Goal: Information Seeking & Learning: Learn about a topic

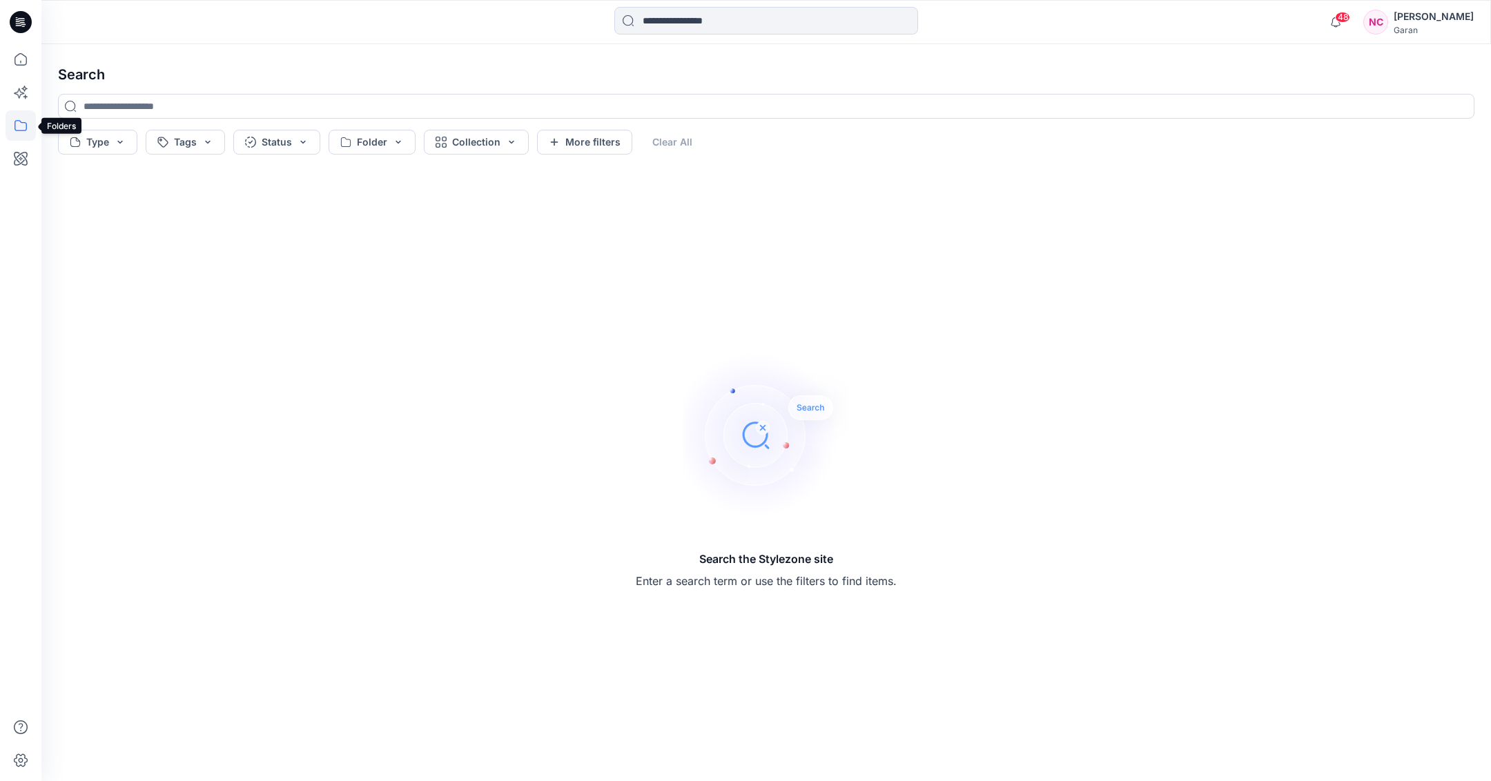
click at [13, 128] on icon at bounding box center [21, 125] width 30 height 30
click at [115, 100] on div at bounding box center [130, 108] width 157 height 28
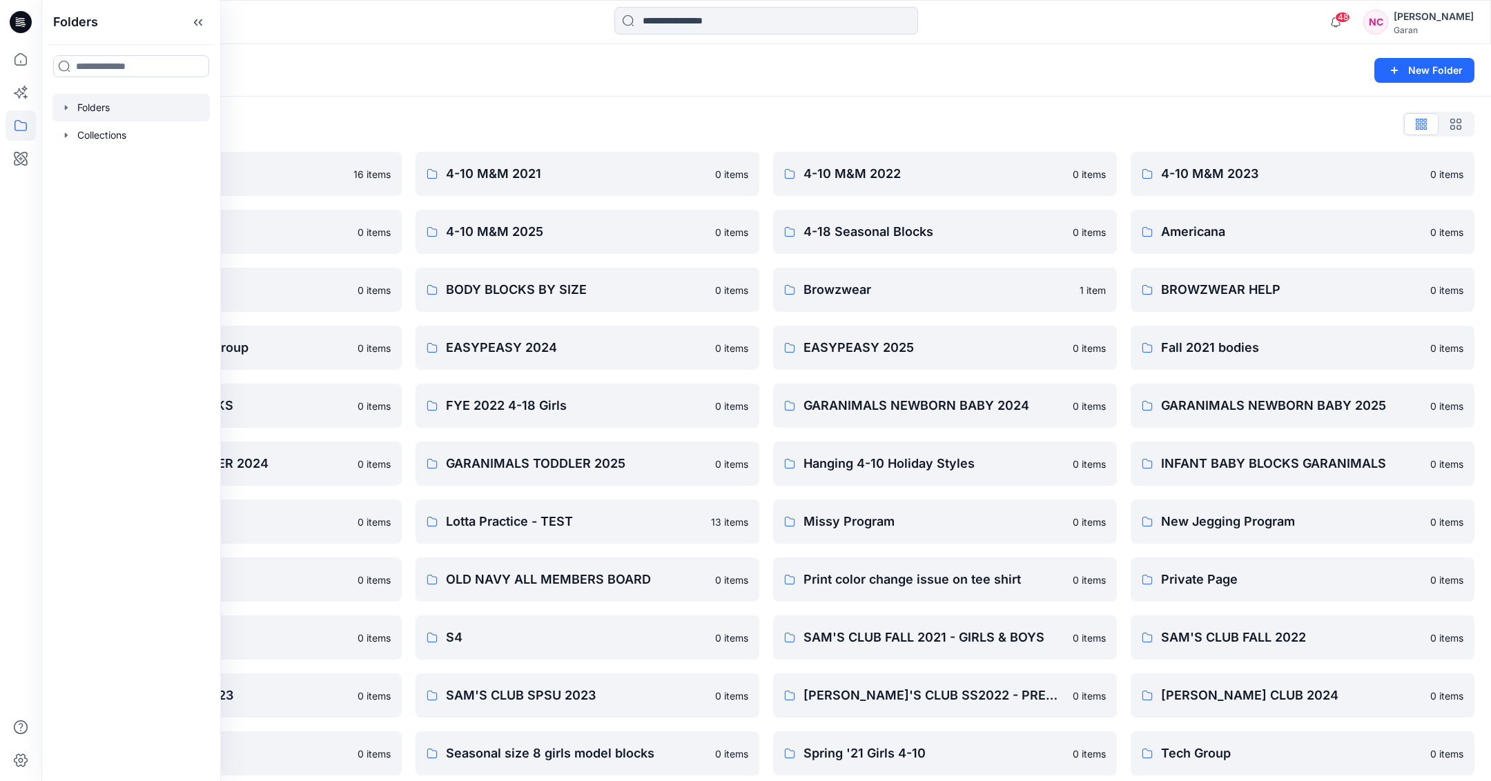
click at [463, 63] on div "Folders" at bounding box center [712, 70] width 1309 height 19
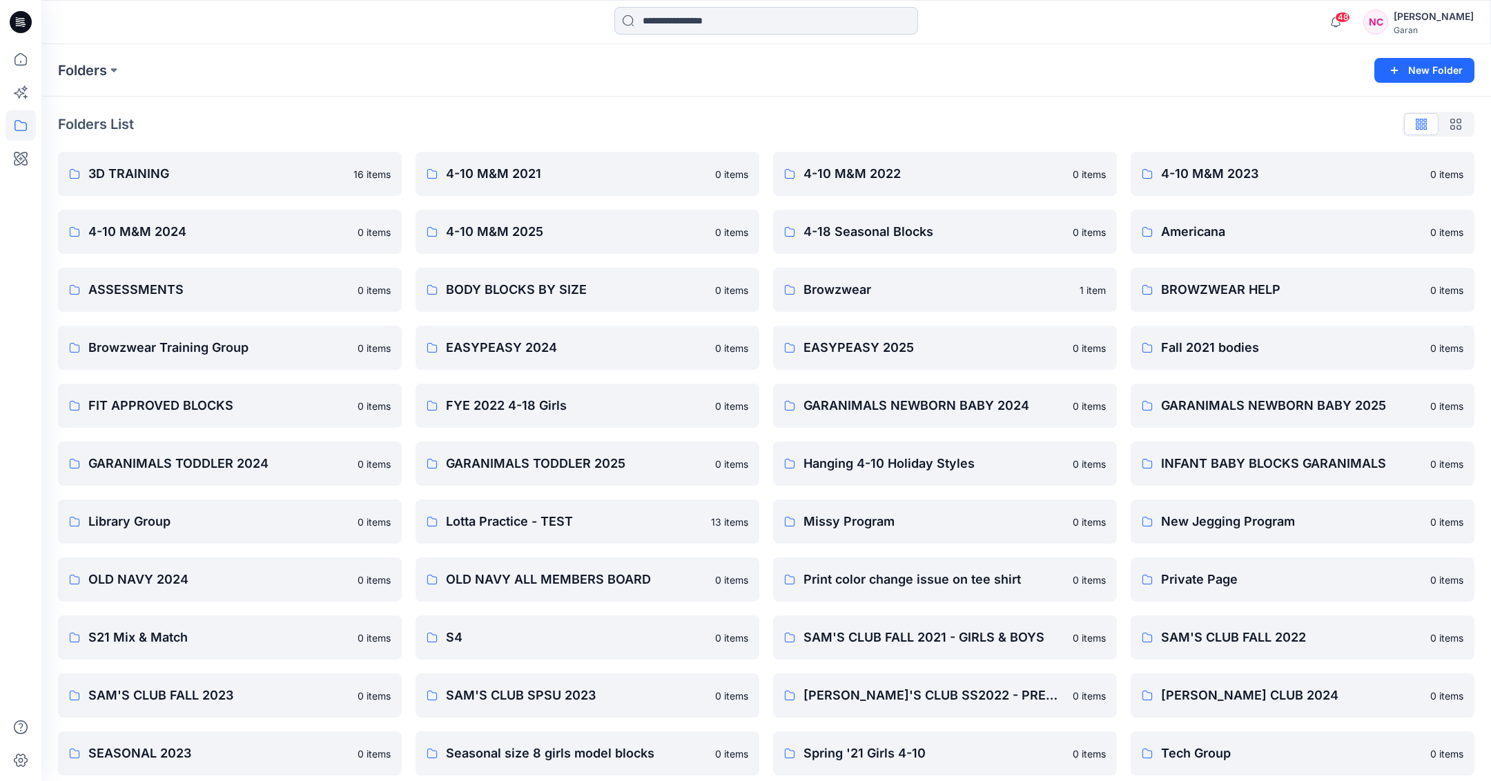
click at [689, 17] on input at bounding box center [766, 21] width 304 height 28
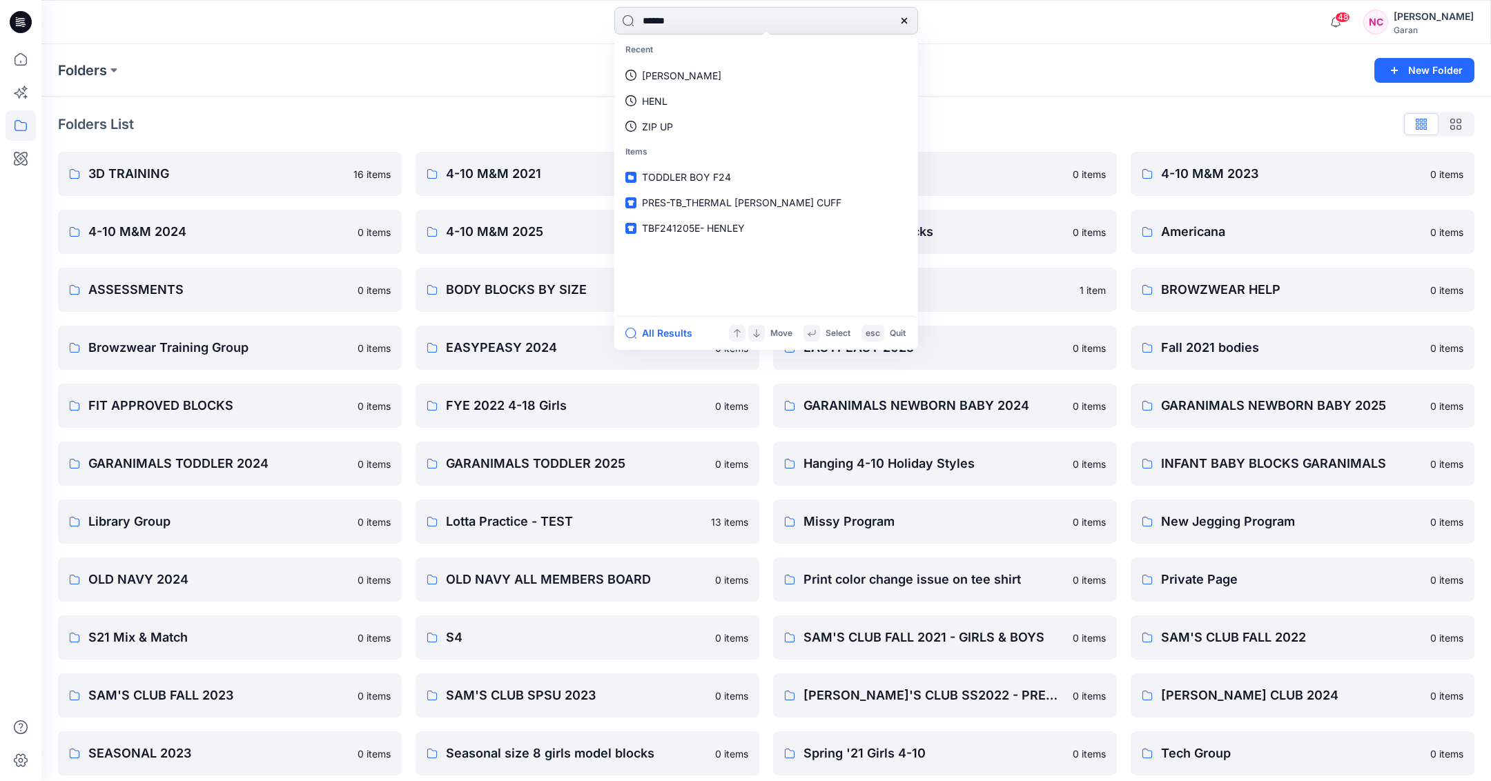
type input "*******"
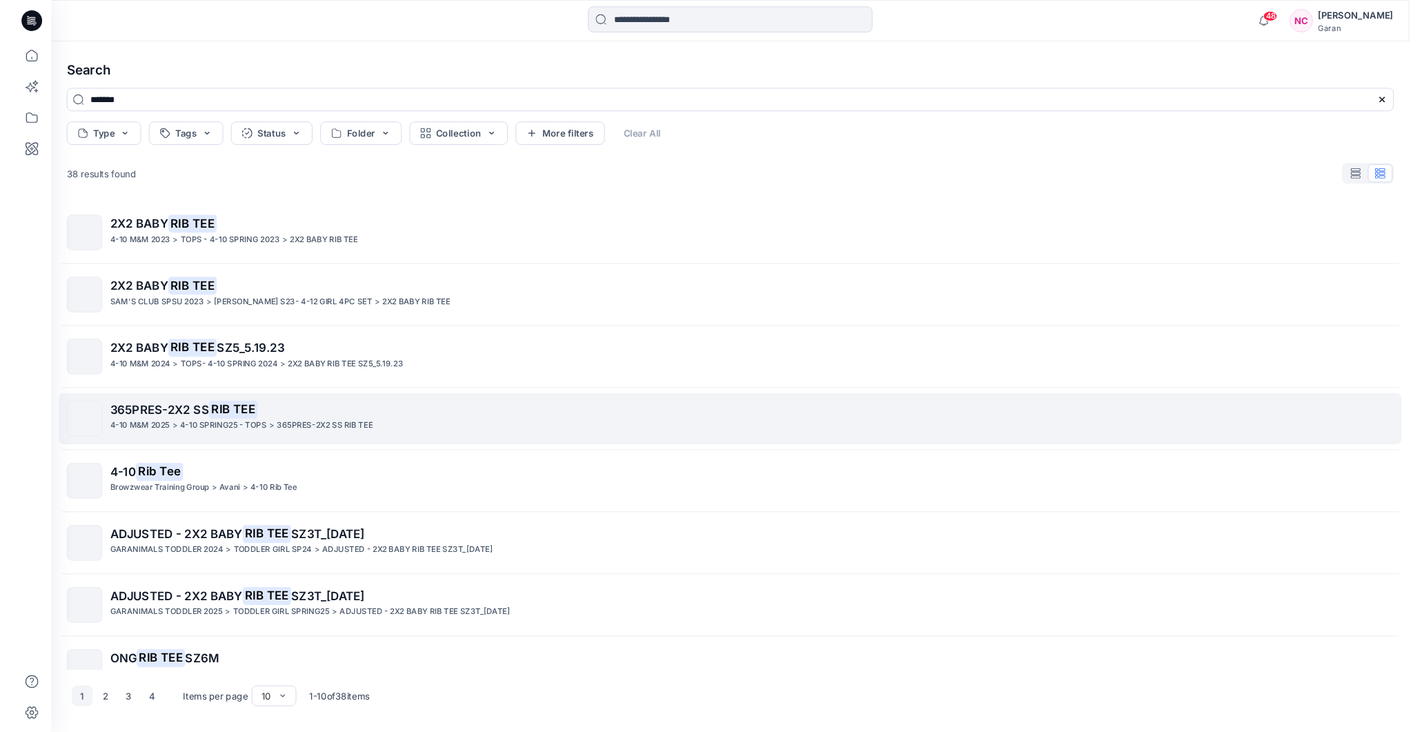
scroll to position [10, 0]
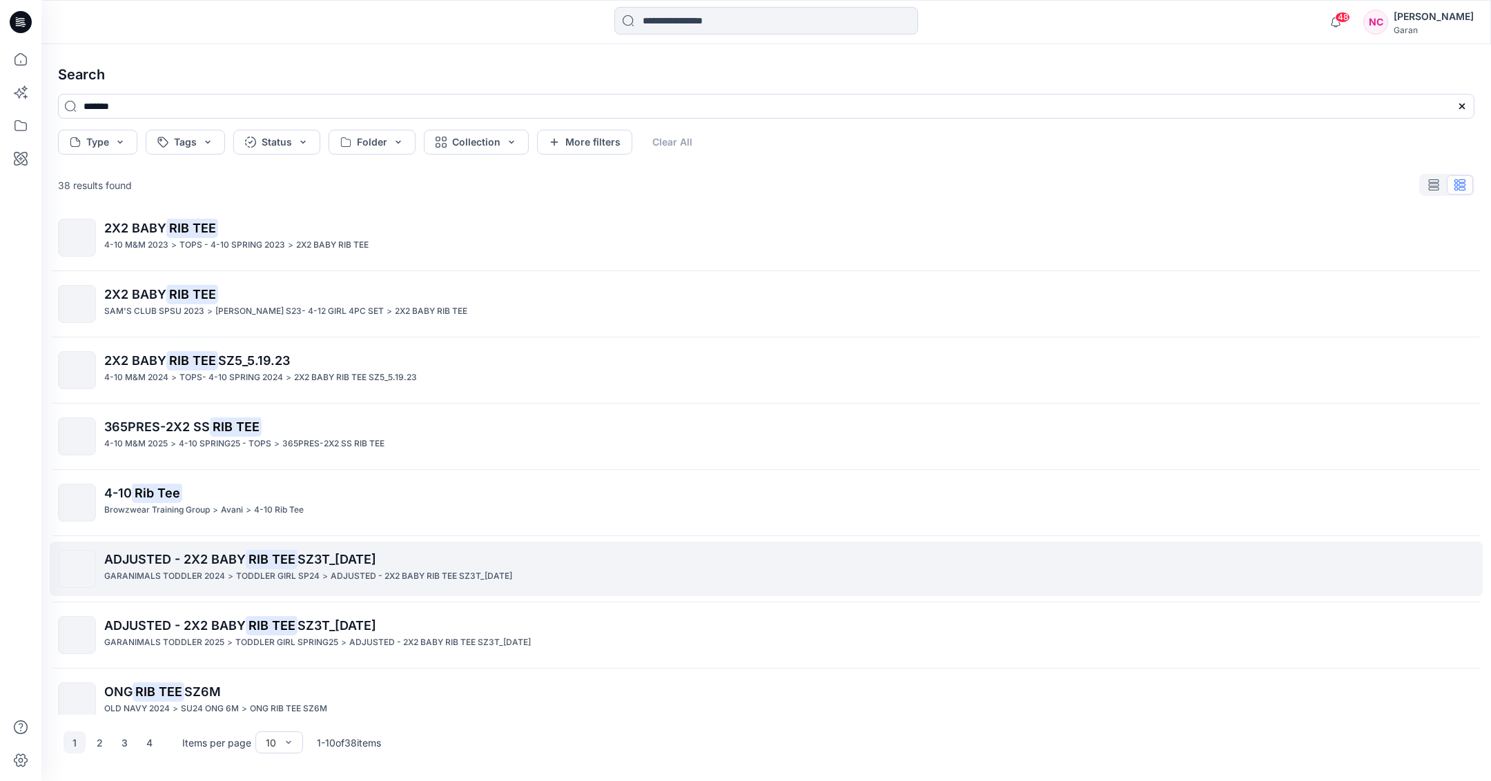
click at [97, 557] on div "ADJUSTED - 2X2 BABY RIB TEE SZ3T_[DATE] GARANIMALS TODDLER 2024 > TODDLER GIRL …" at bounding box center [766, 569] width 1416 height 38
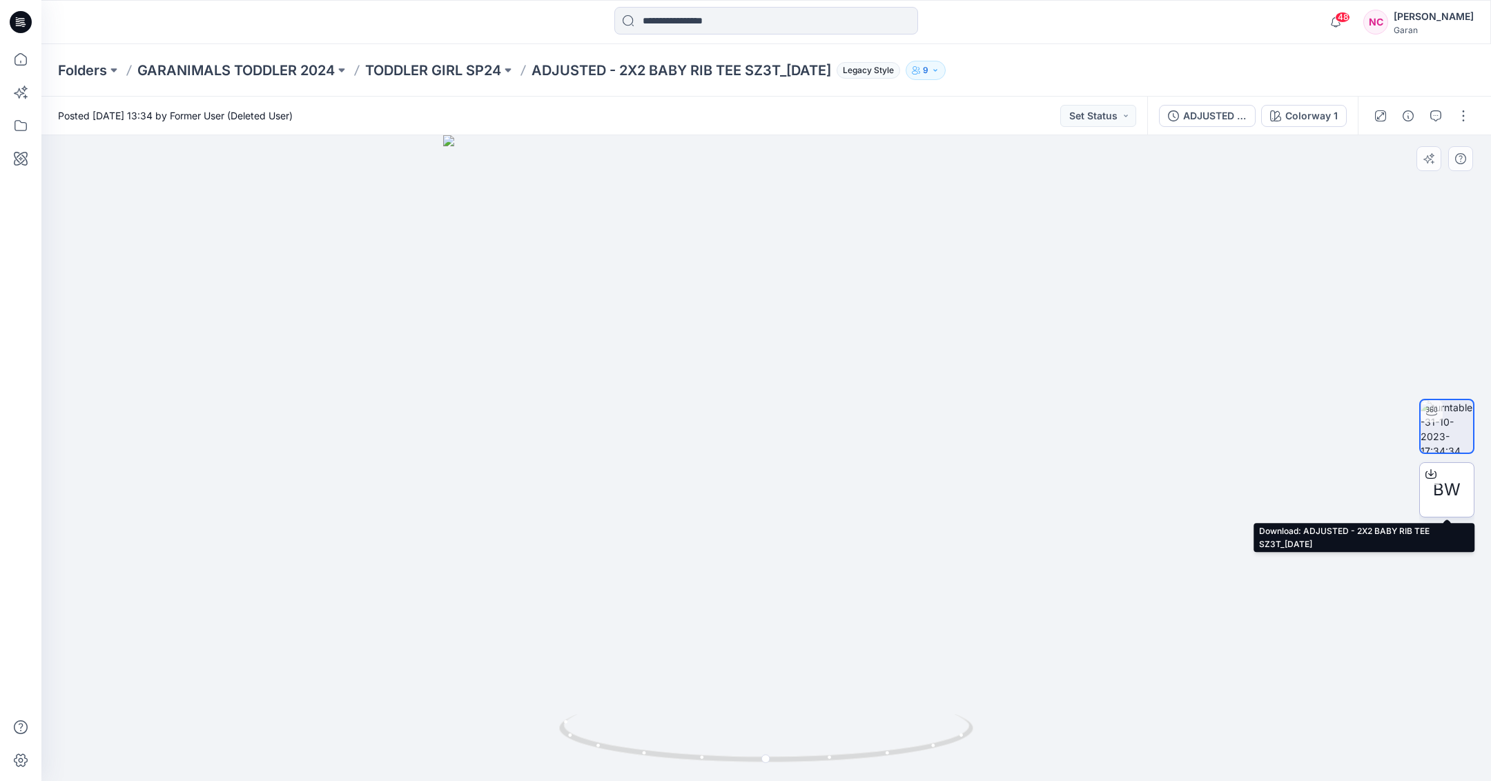
click at [1432, 469] on icon at bounding box center [1430, 474] width 11 height 11
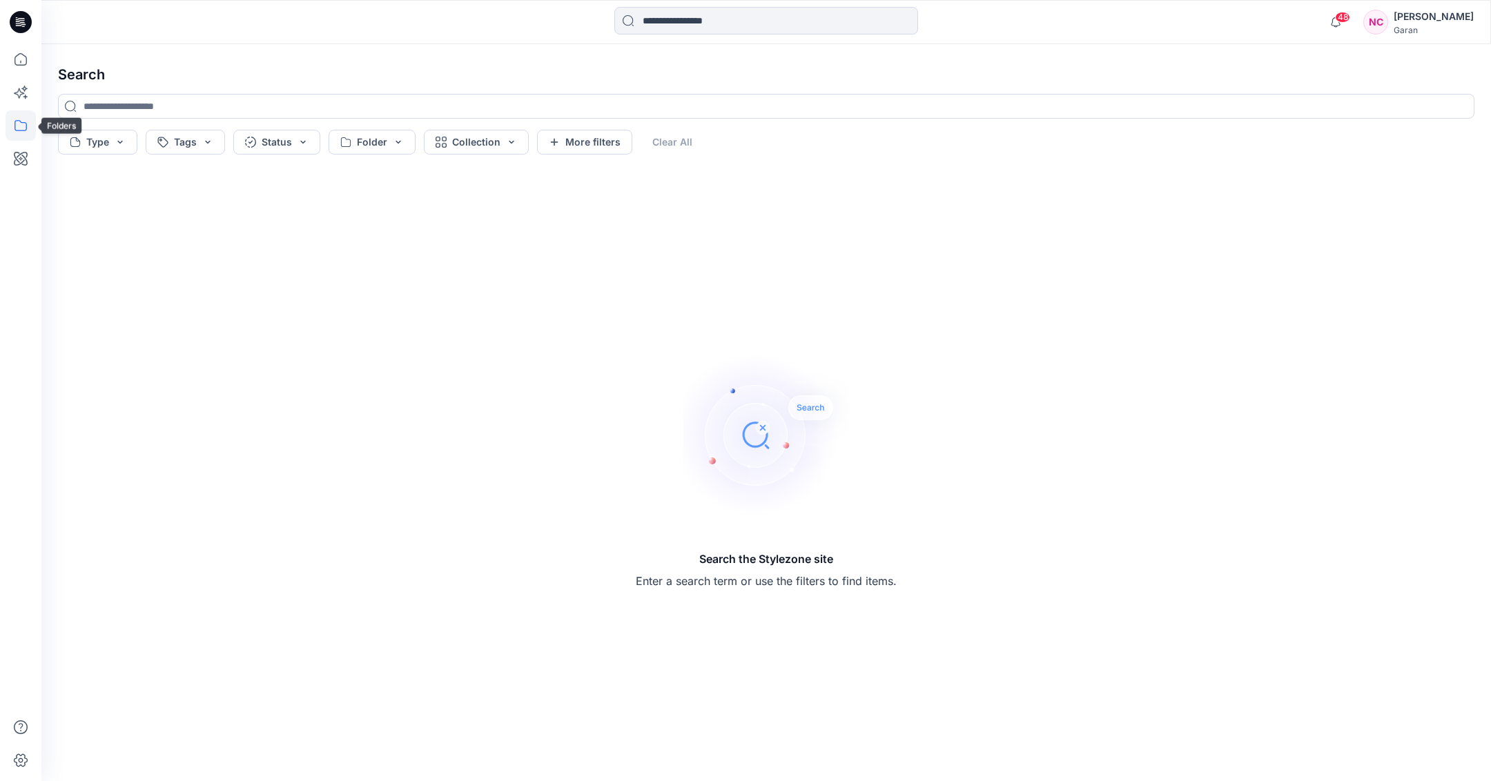
click at [30, 126] on icon at bounding box center [21, 125] width 30 height 30
click at [331, 110] on input at bounding box center [766, 106] width 1416 height 25
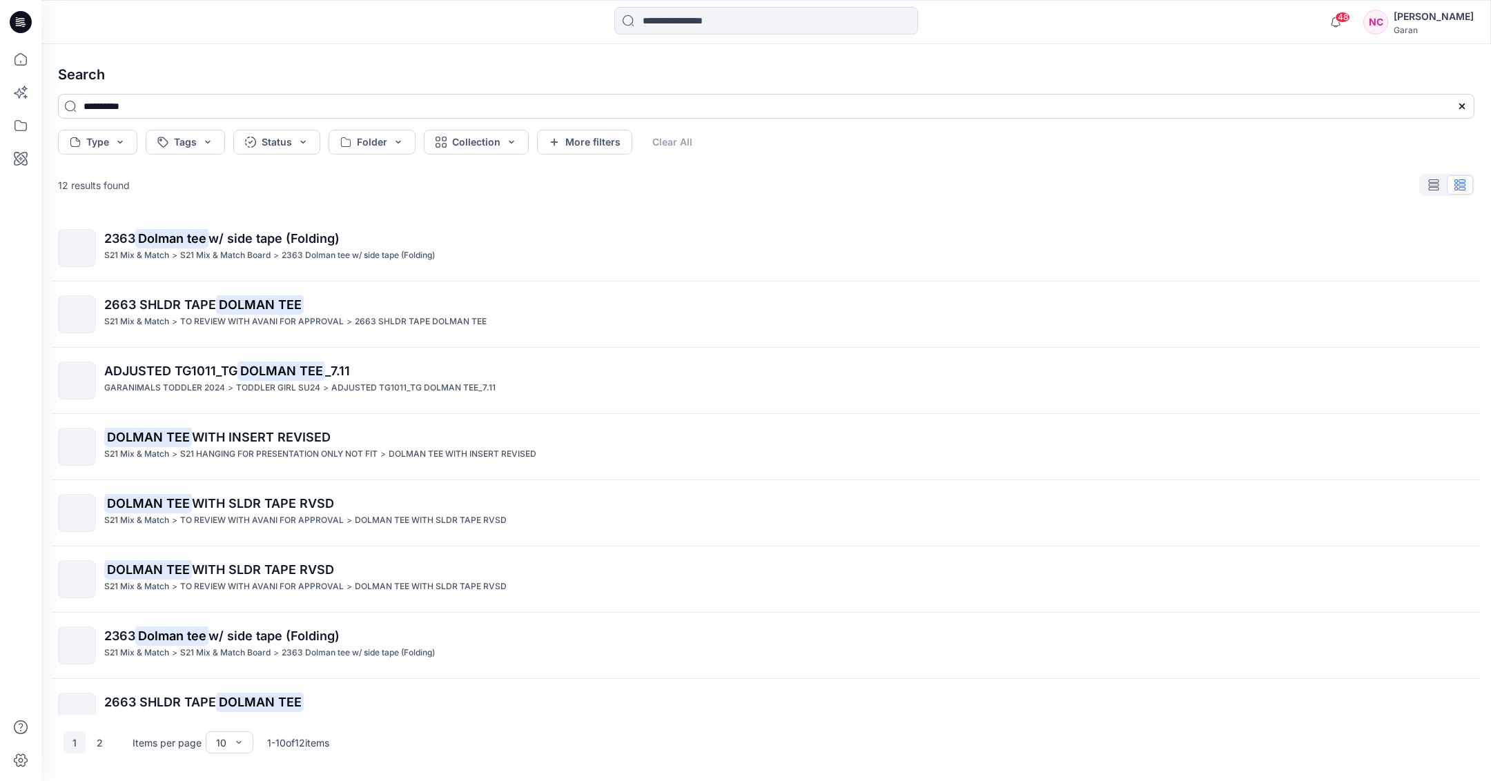
type input "**********"
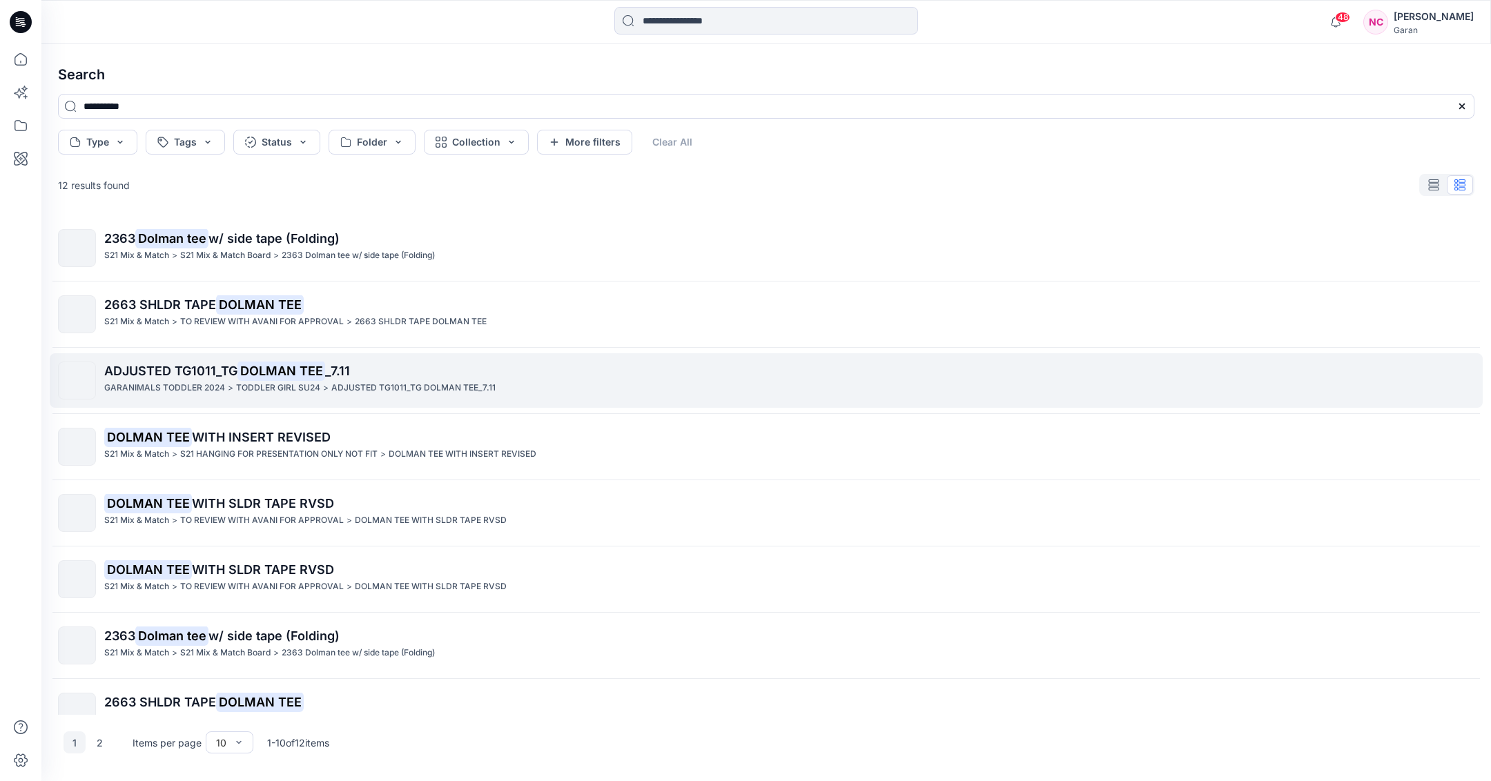
click at [224, 381] on div "GARANIMALS TODDLER 2024 >" at bounding box center [168, 388] width 129 height 14
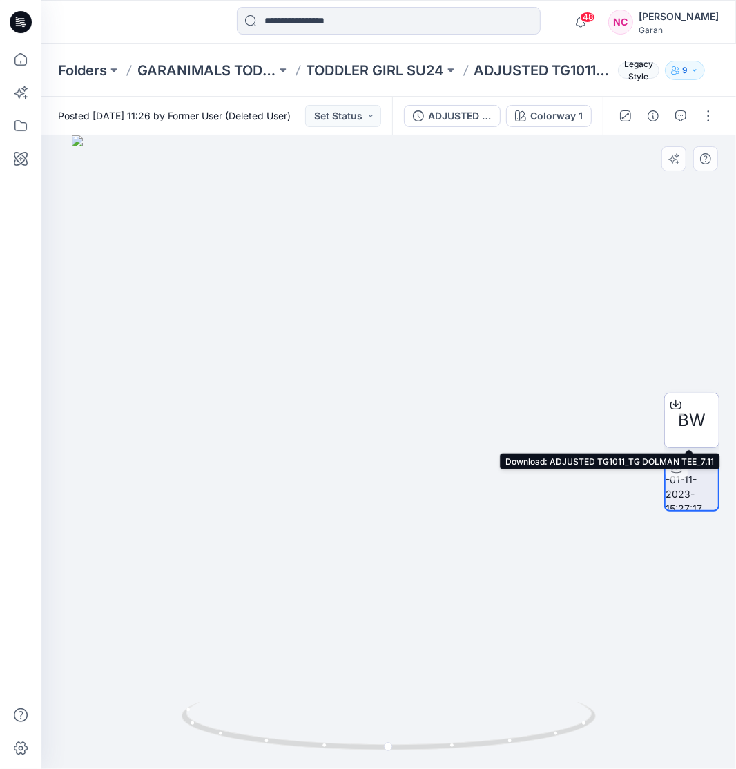
click at [683, 409] on div at bounding box center [676, 404] width 22 height 22
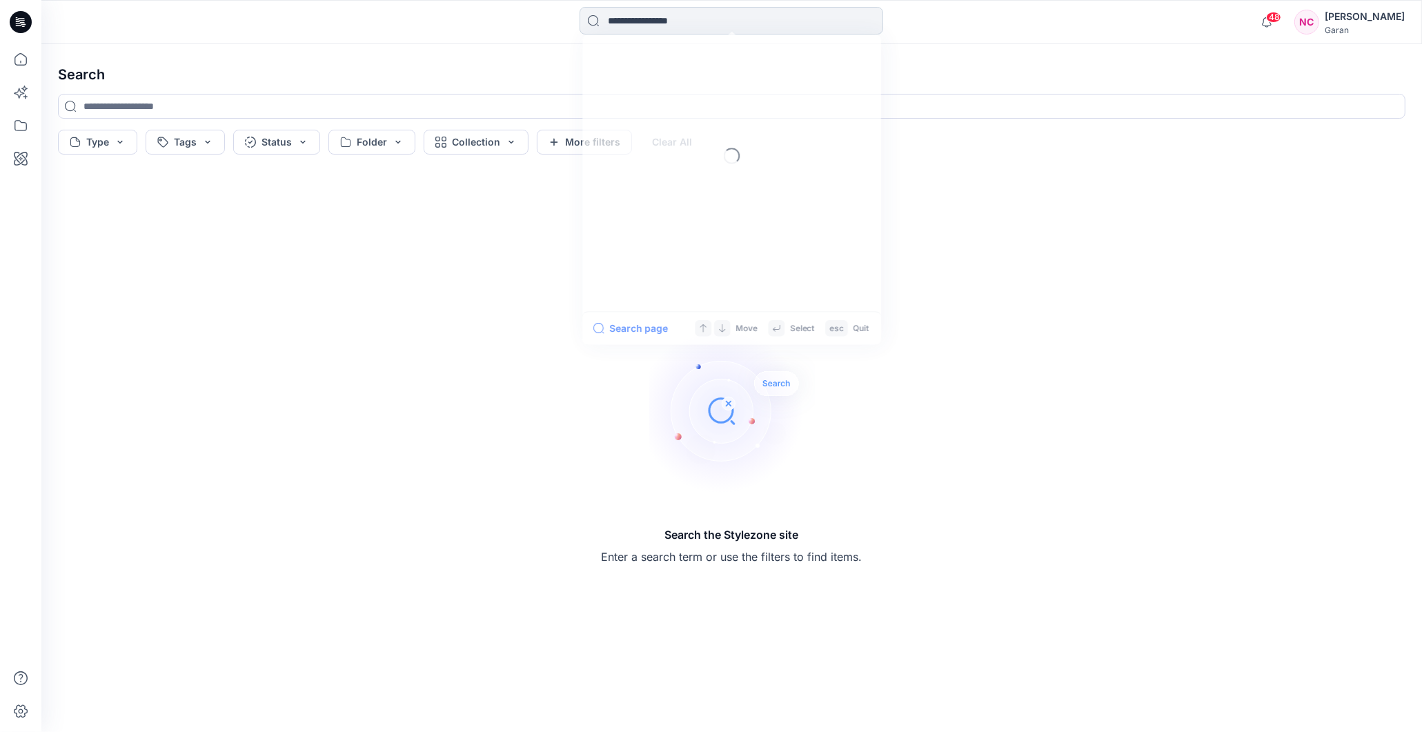
click at [625, 19] on input at bounding box center [732, 21] width 304 height 28
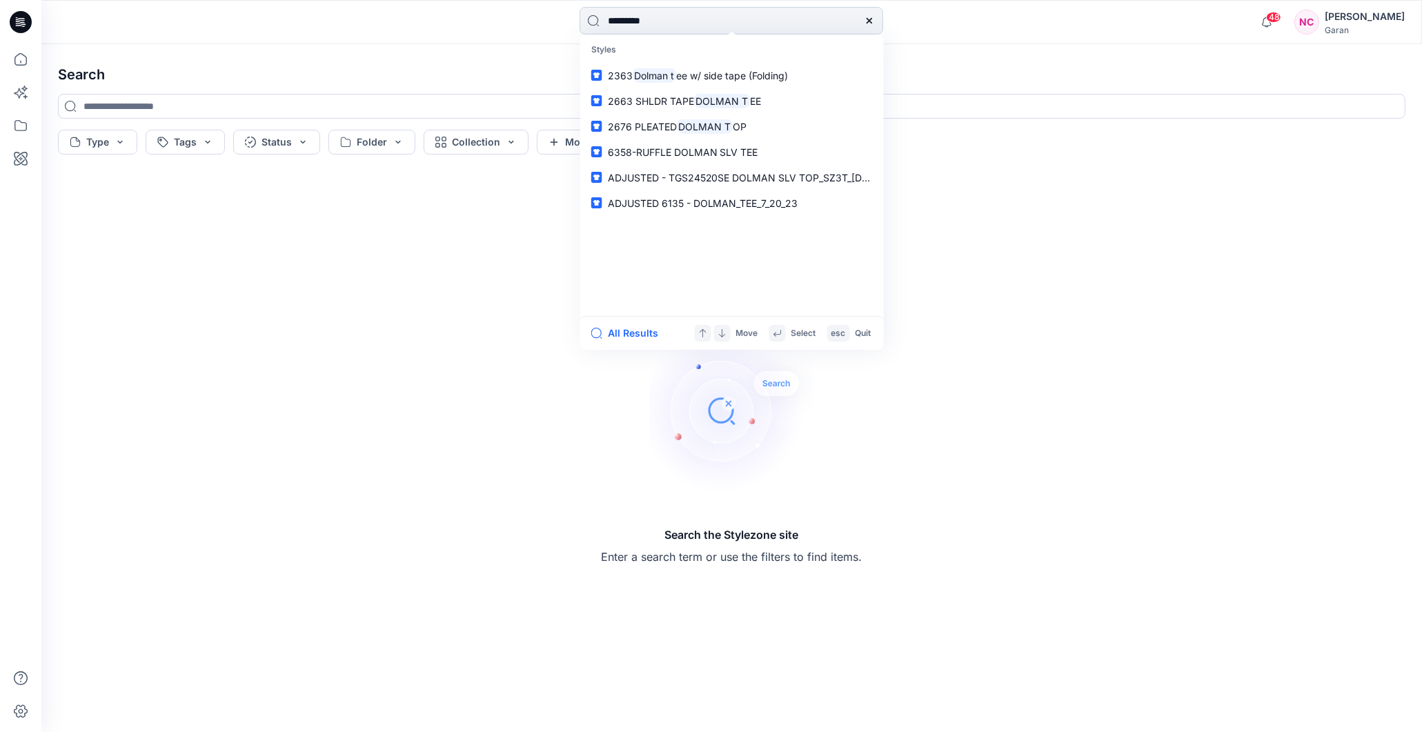
type input "**********"
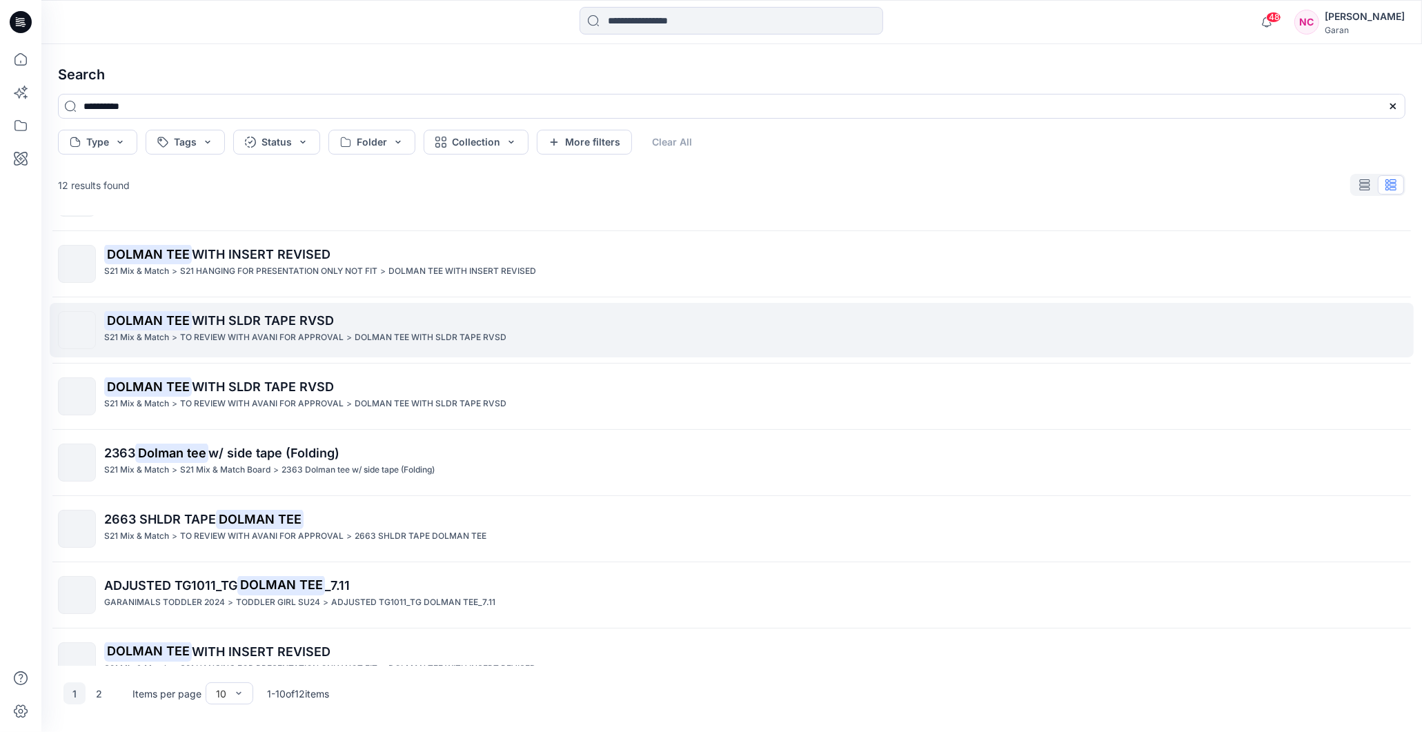
scroll to position [209, 0]
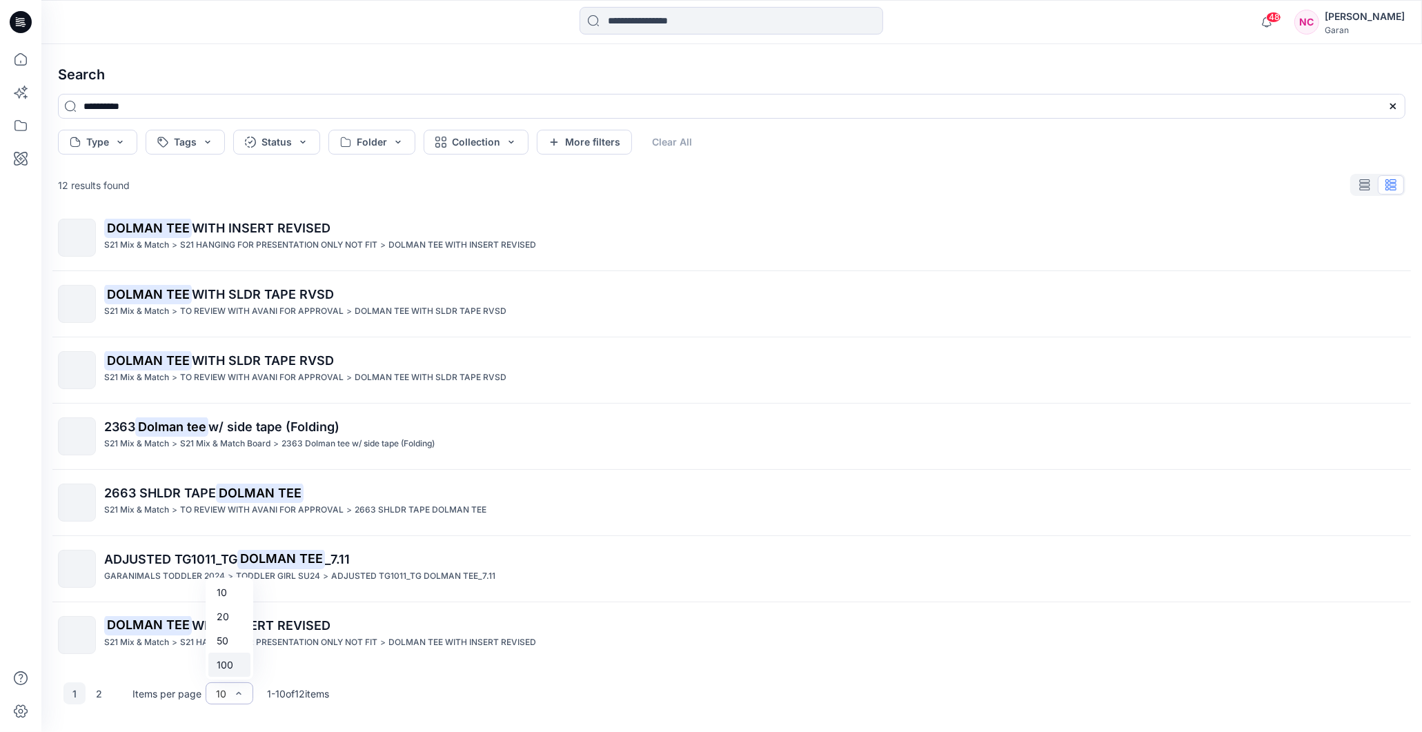
click at [227, 667] on div "100" at bounding box center [229, 665] width 42 height 24
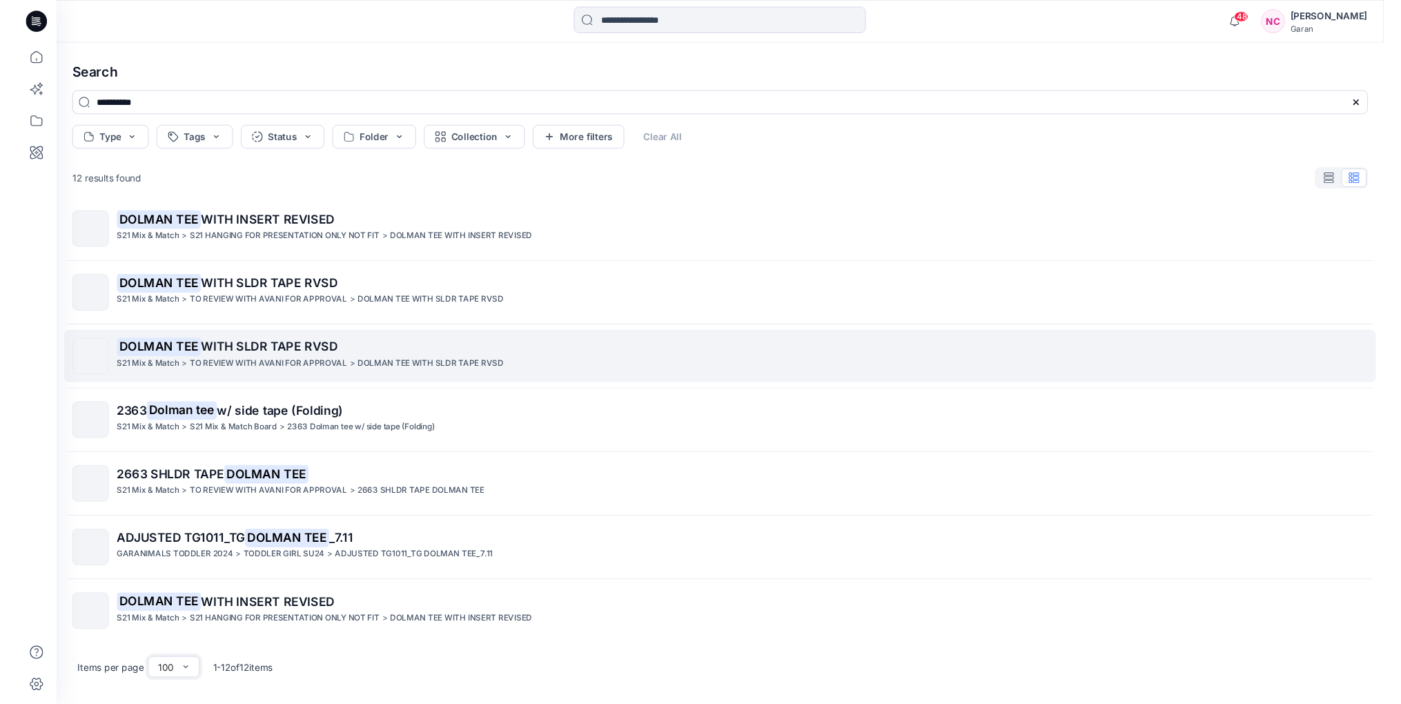
scroll to position [341, 0]
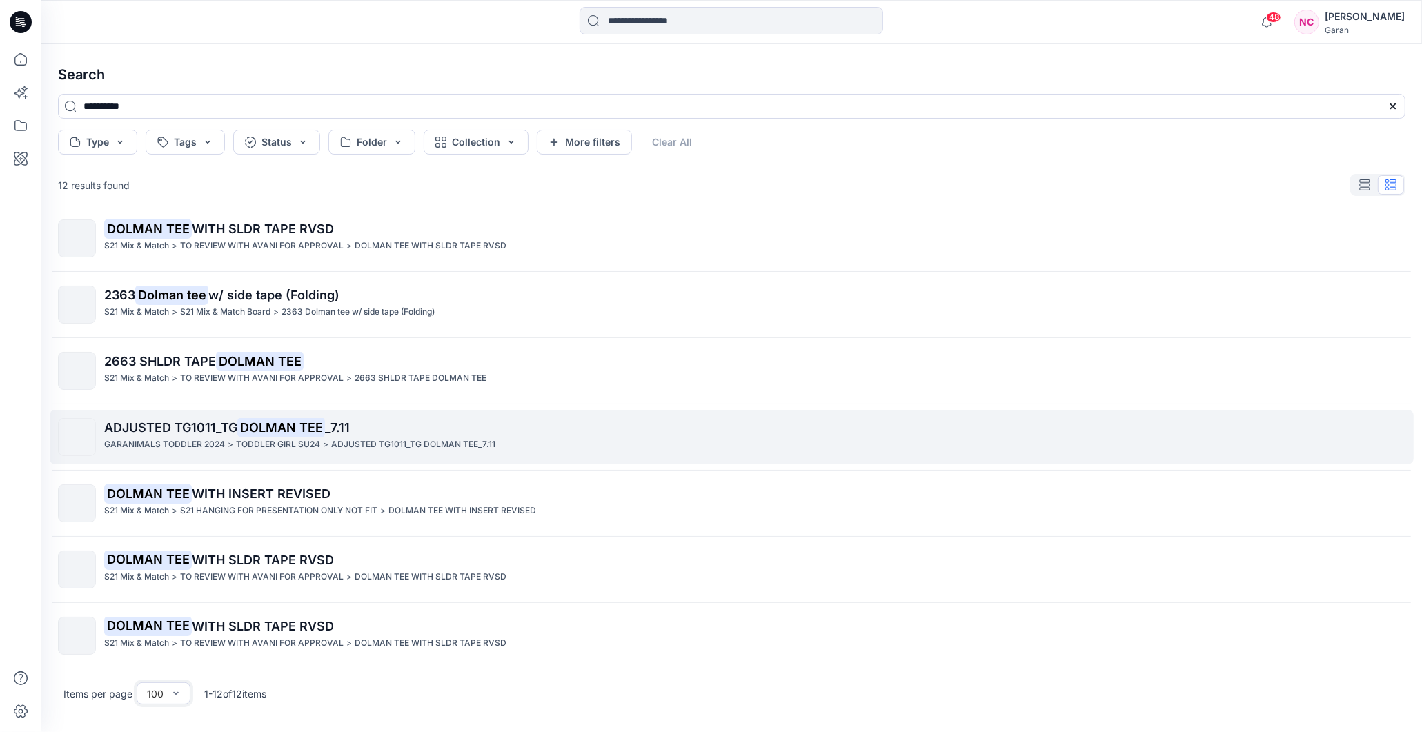
click at [199, 415] on link "ADJUSTED TG1011_TG DOLMAN TEE _7.11 GARANIMALS TODDLER 2024 > TODDLER GIRL SU24…" at bounding box center [732, 437] width 1364 height 55
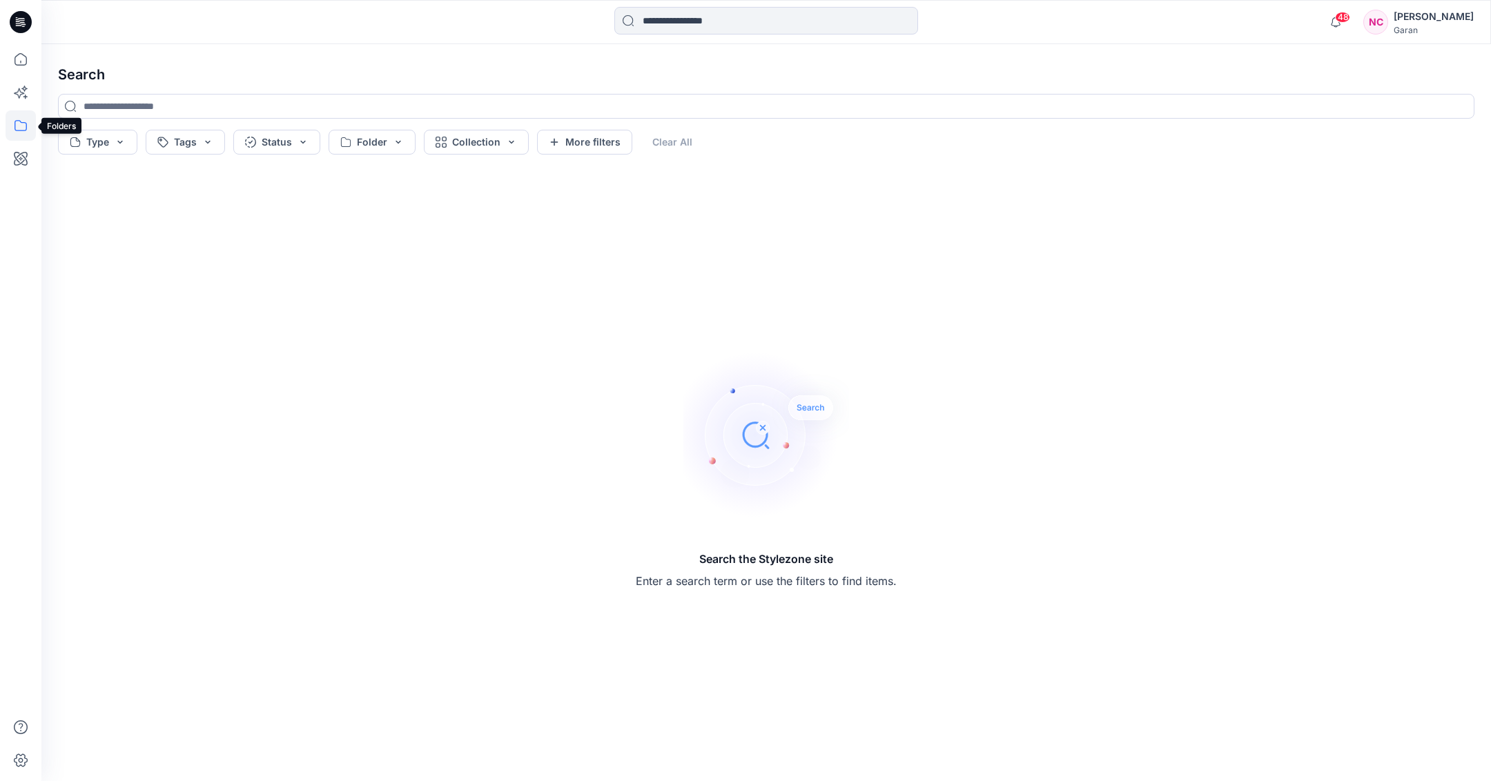
click at [13, 128] on icon at bounding box center [21, 125] width 30 height 30
click at [26, 68] on icon at bounding box center [21, 59] width 30 height 30
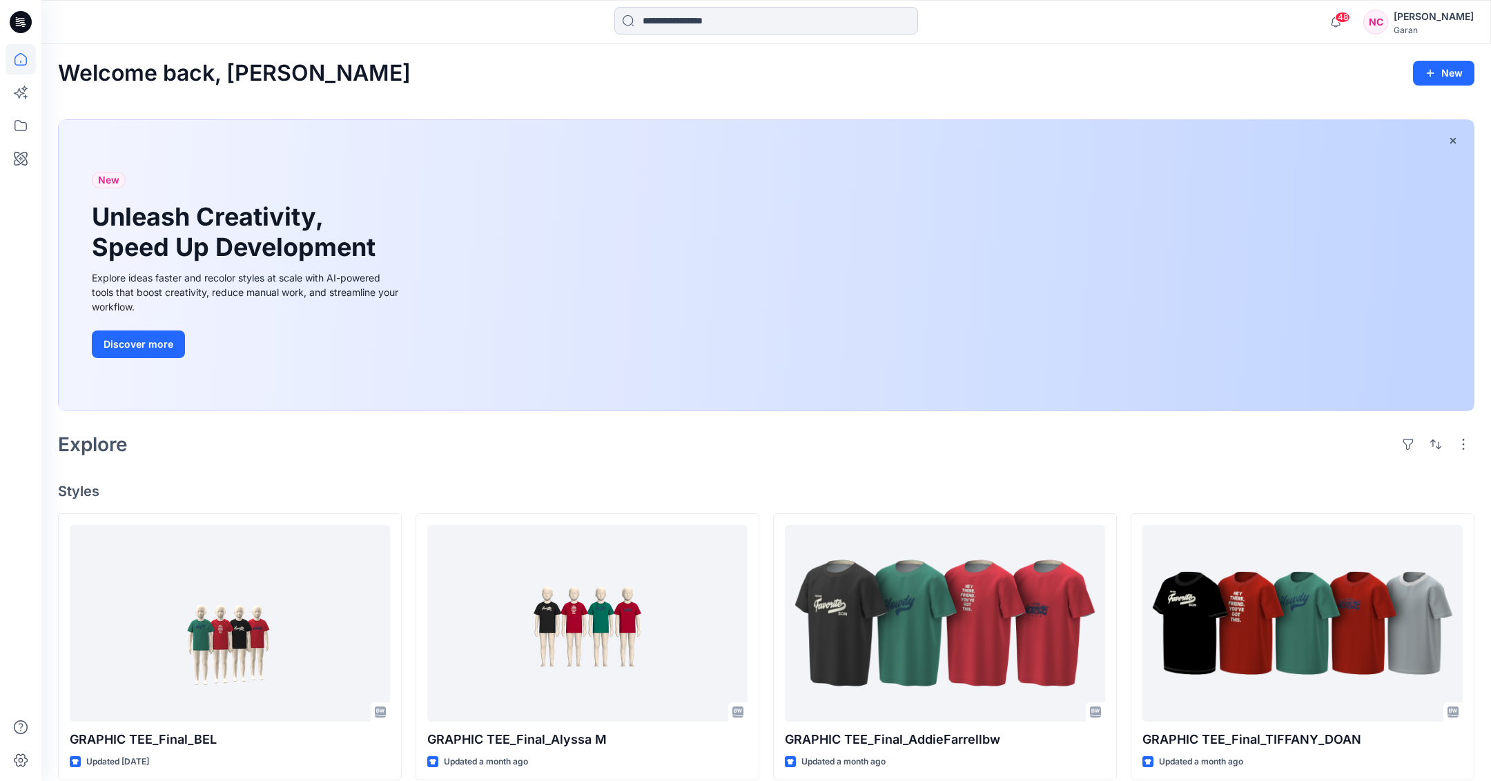
click at [739, 24] on input at bounding box center [766, 21] width 304 height 28
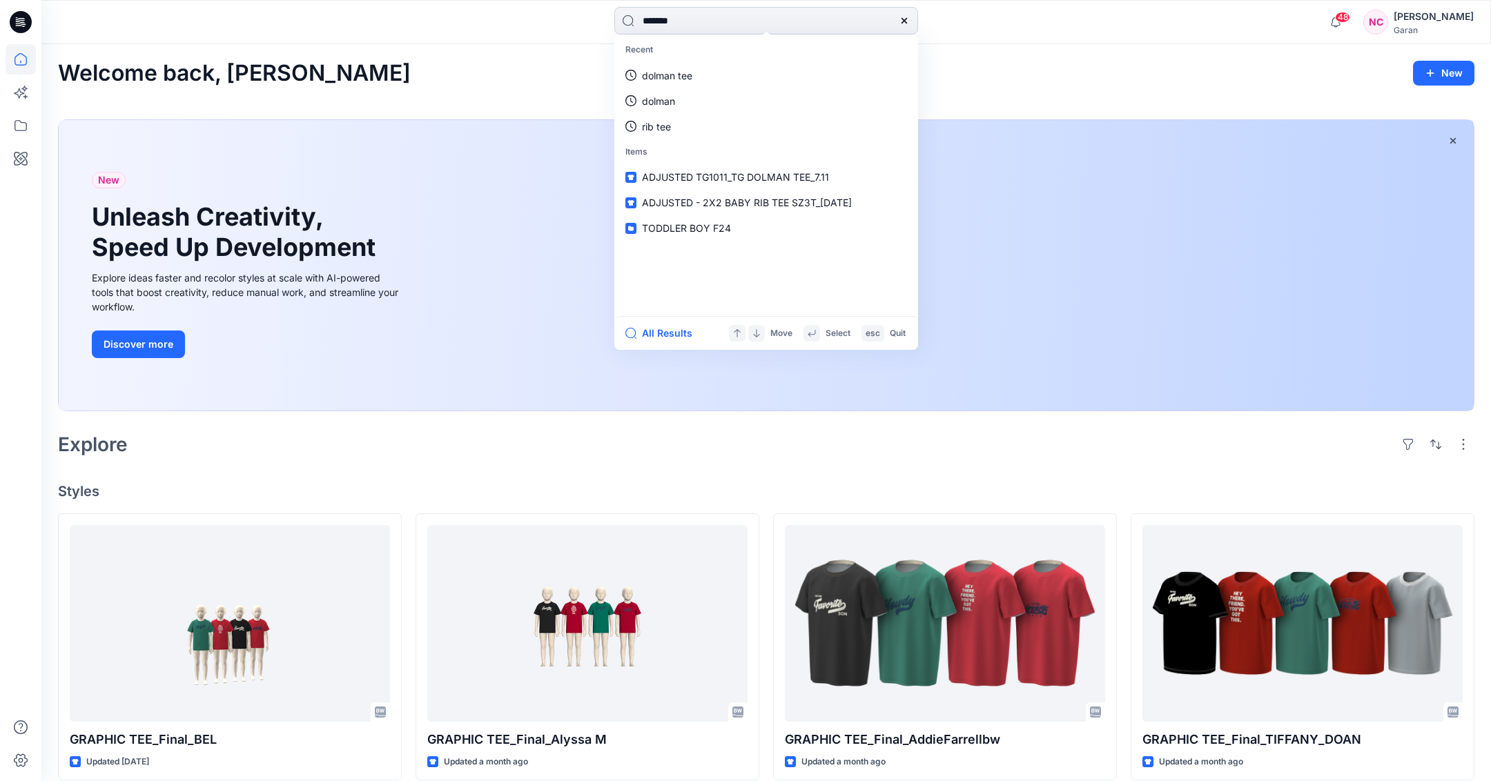
type input "********"
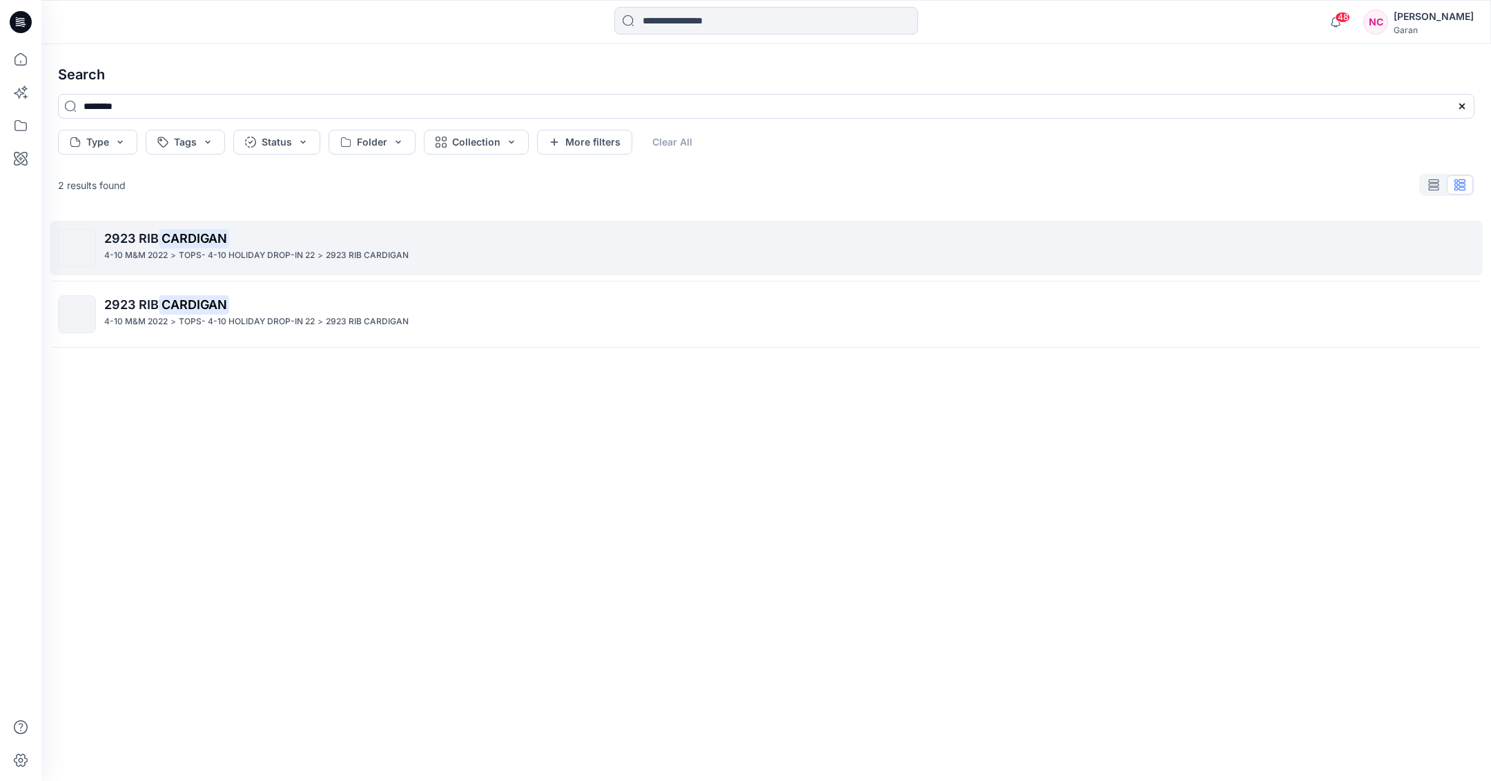
click at [268, 247] on p "2923 RIB CARDIGAN" at bounding box center [788, 238] width 1369 height 19
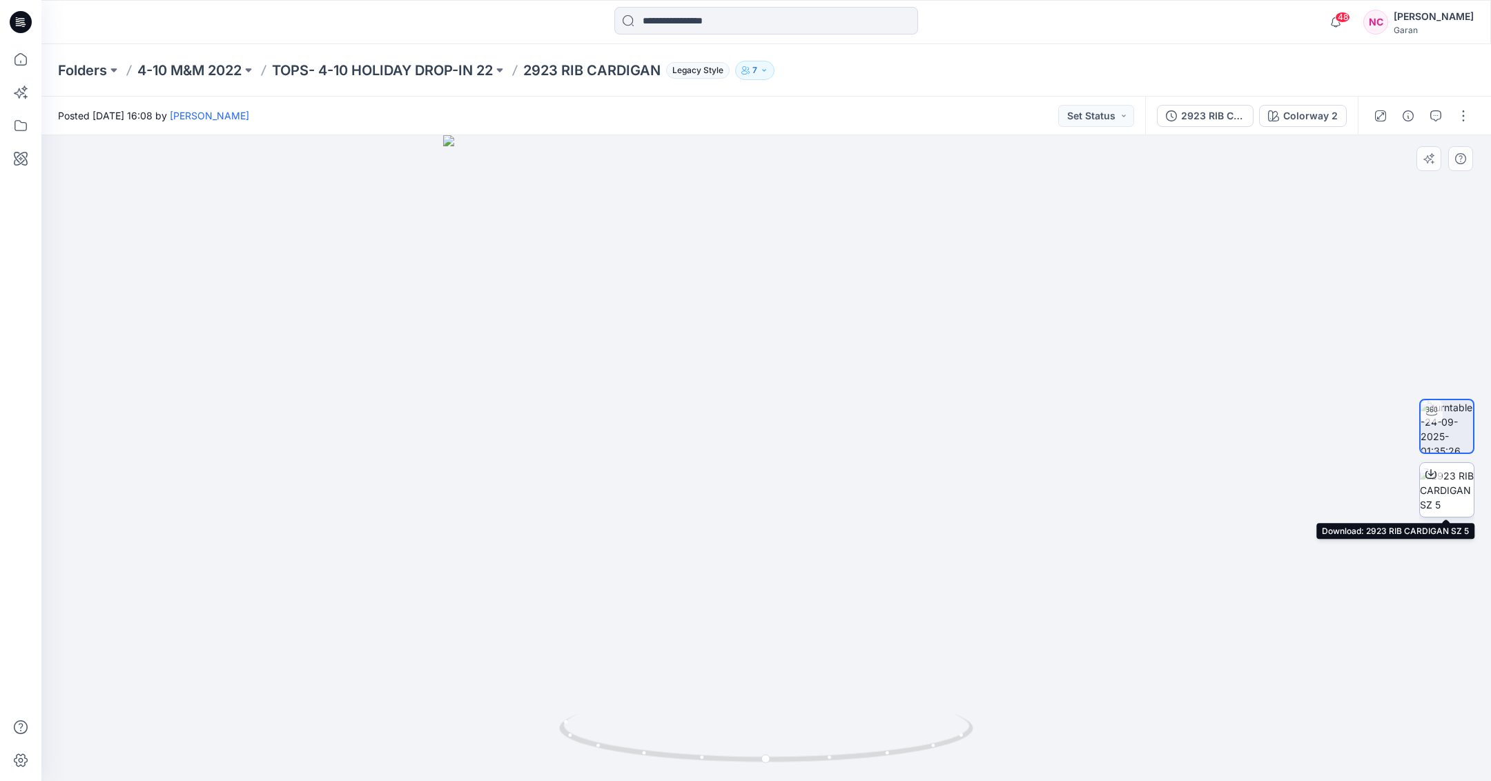
click at [1440, 488] on img at bounding box center [1447, 490] width 54 height 43
click at [21, 126] on icon at bounding box center [21, 125] width 30 height 30
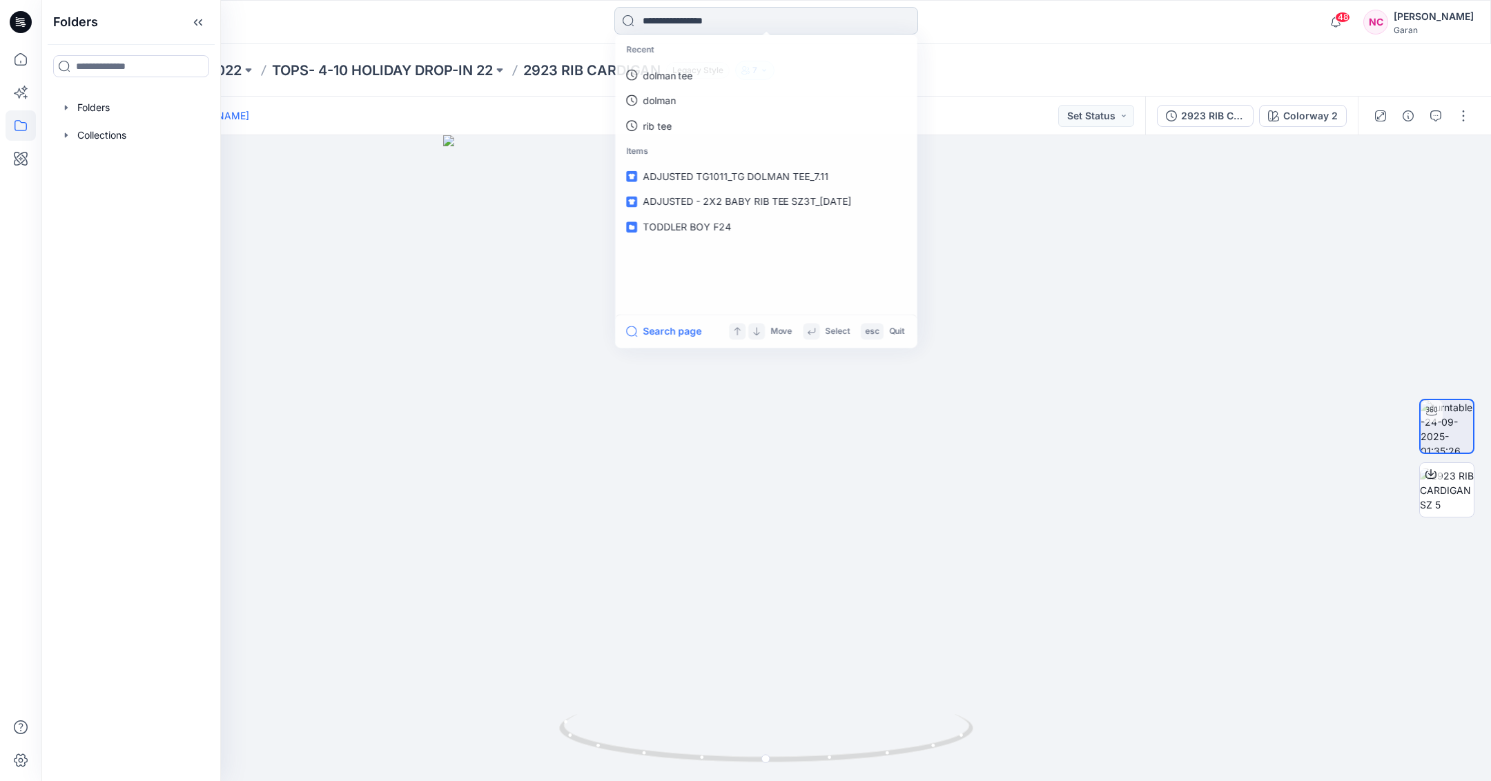
click at [681, 24] on input at bounding box center [766, 21] width 304 height 28
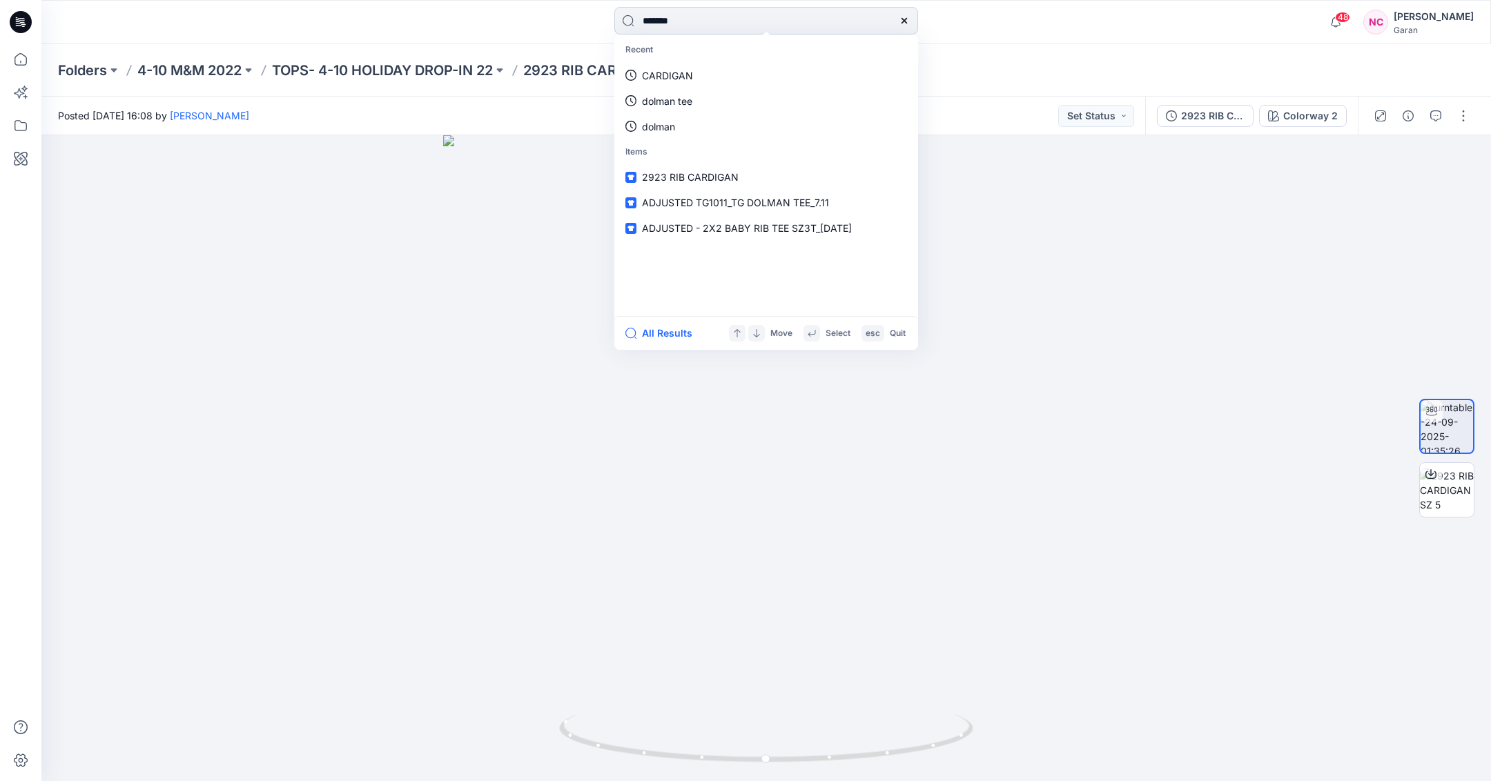
type input "********"
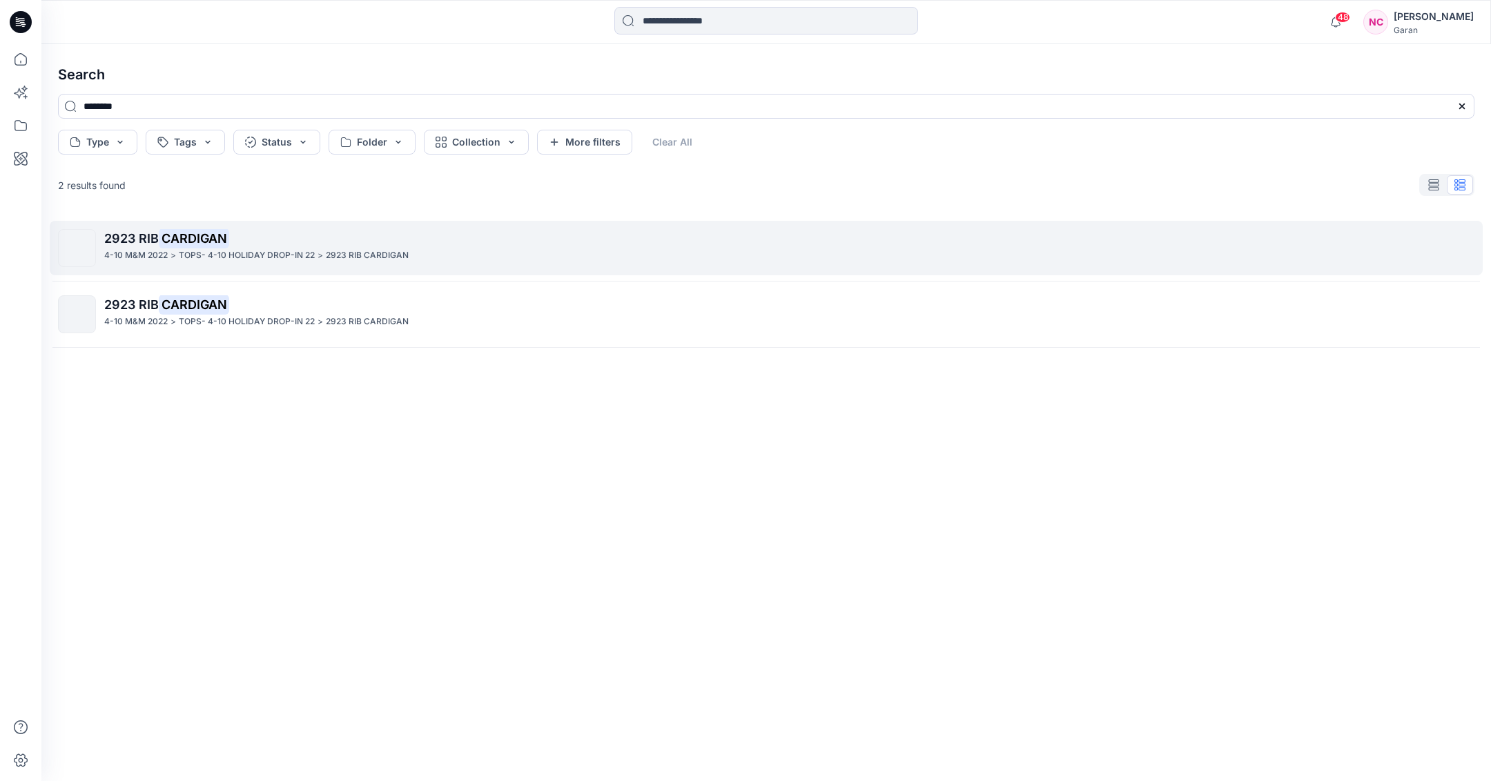
click at [274, 268] on link "2923 RIB CARDIGAN 4-10 M&M 2022 > TOPS- 4-10 HOLIDAY DROP-IN 22 > 2923 RIB CARD…" at bounding box center [766, 248] width 1433 height 55
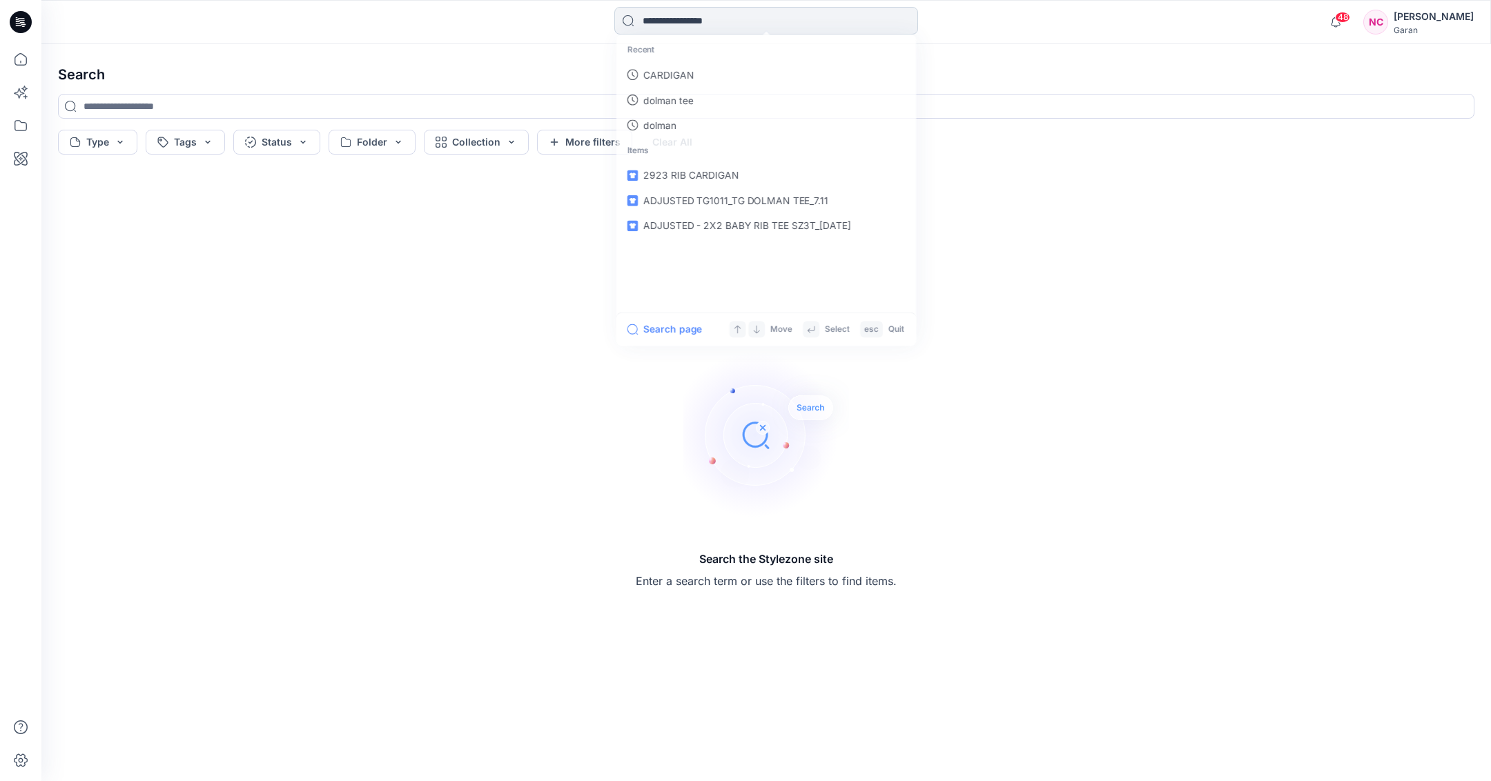
click at [704, 28] on input at bounding box center [766, 21] width 304 height 28
type input "********"
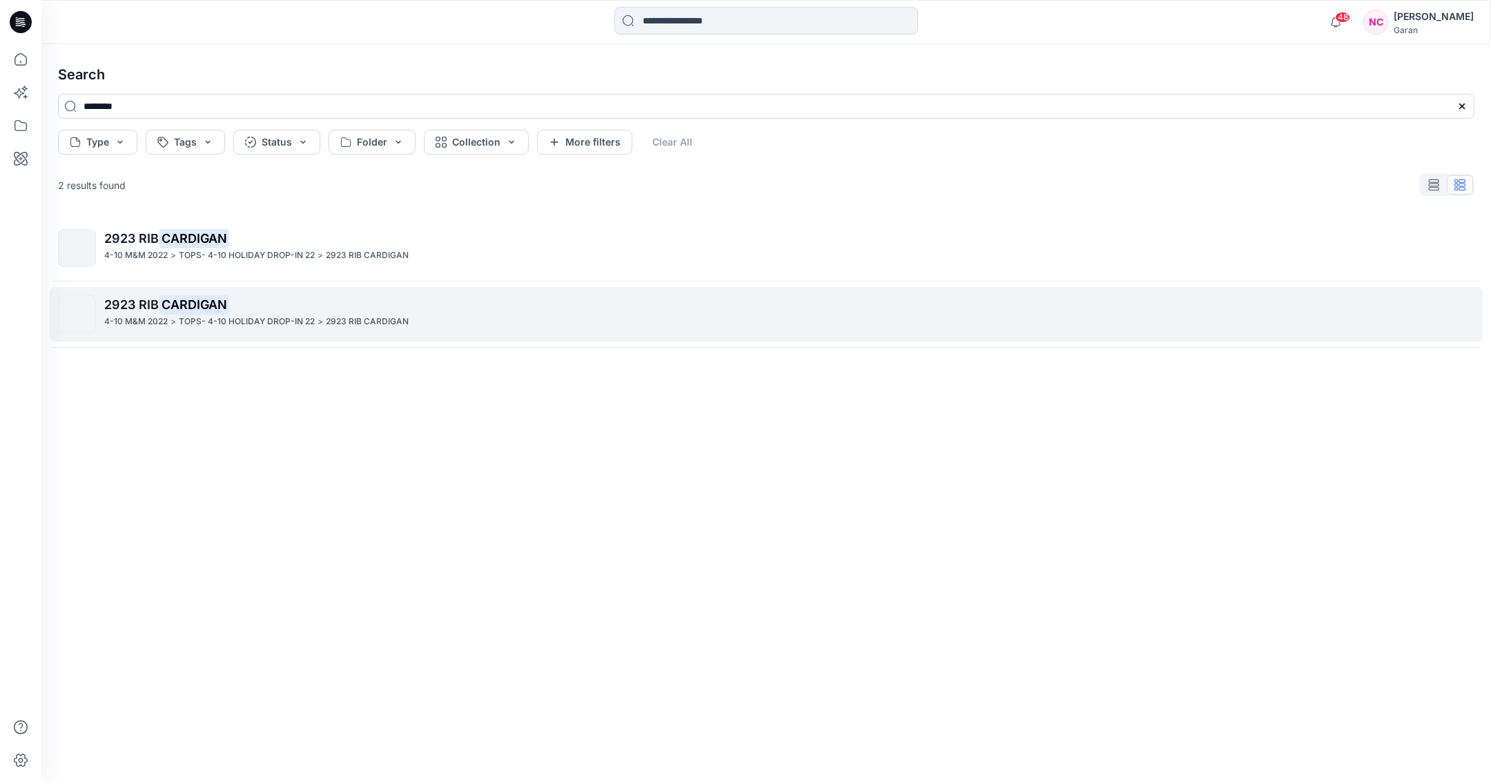
click at [264, 299] on p "2923 RIB CARDIGAN" at bounding box center [788, 304] width 1369 height 19
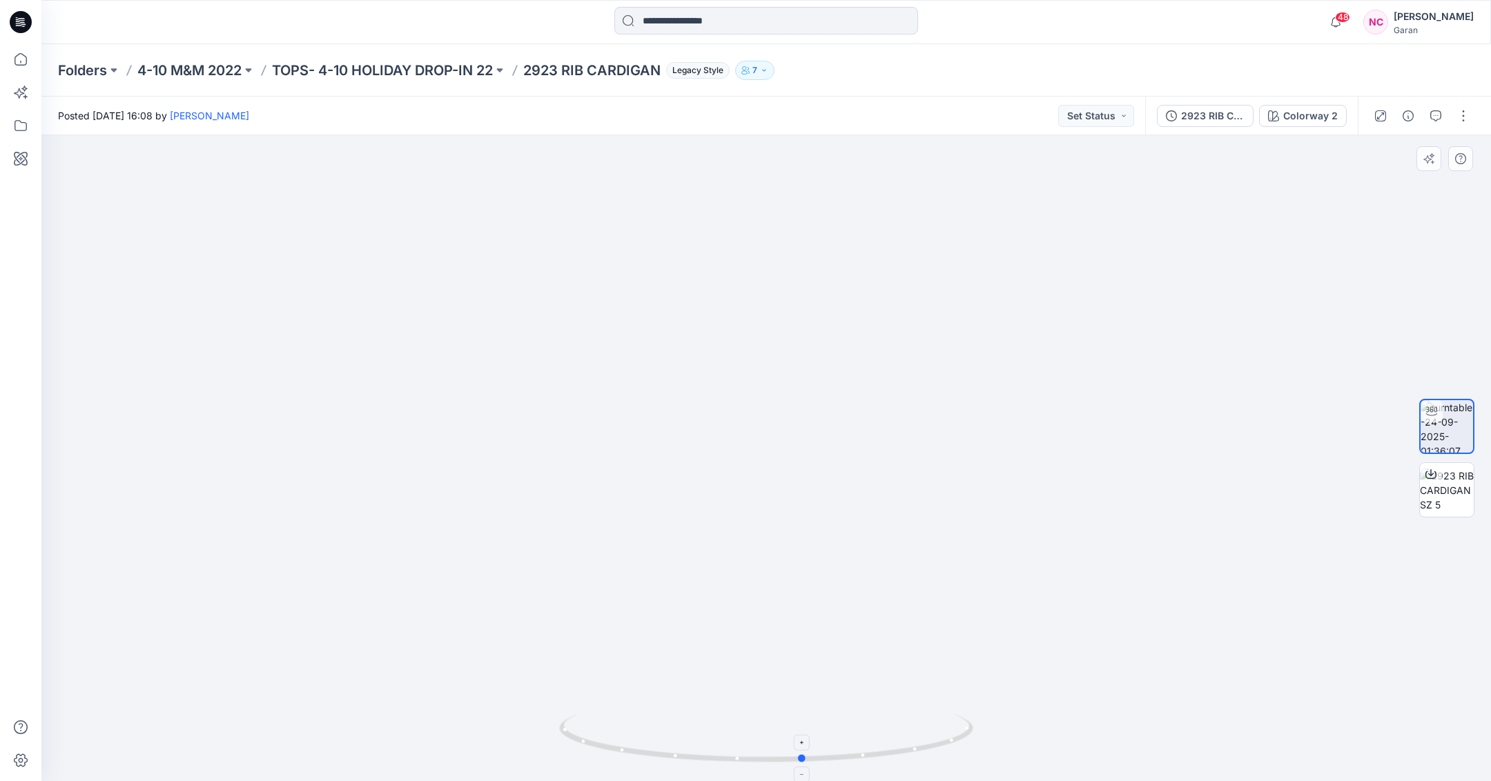
drag, startPoint x: 935, startPoint y: 751, endPoint x: 972, endPoint y: 739, distance: 39.1
click at [972, 739] on icon at bounding box center [768, 740] width 418 height 52
